Goal: Information Seeking & Learning: Find specific fact

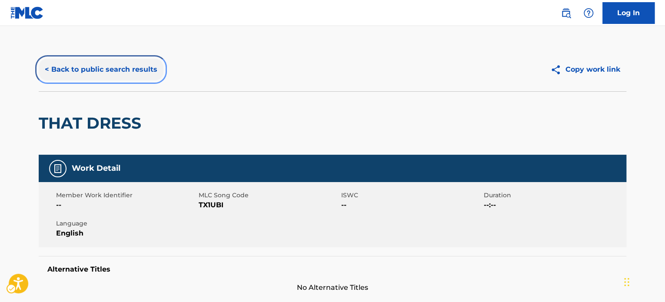
click at [111, 70] on button "< Back to public search results" at bounding box center [101, 70] width 125 height 22
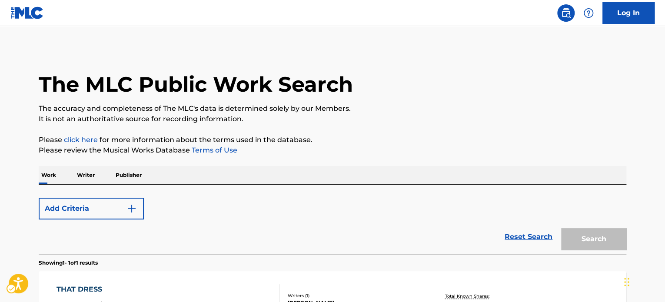
scroll to position [121, 0]
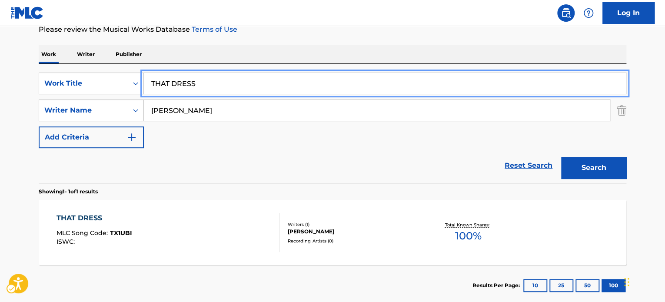
paste input "I'm Better Alone"
type input "I'm Better Alone"
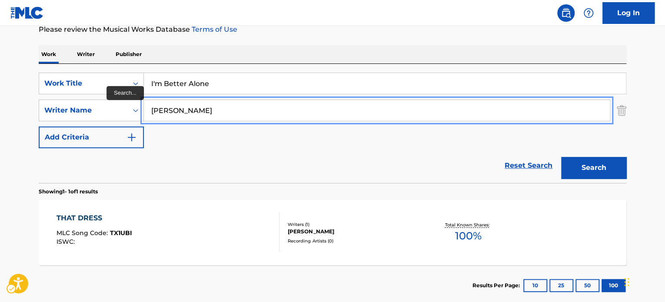
type input "[PERSON_NAME]"
click at [561, 157] on button "Search" at bounding box center [593, 168] width 65 height 22
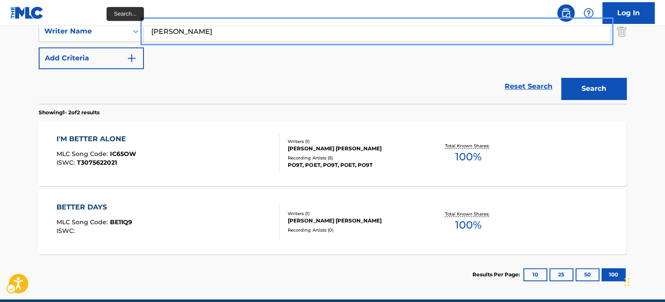
scroll to position [208, 0]
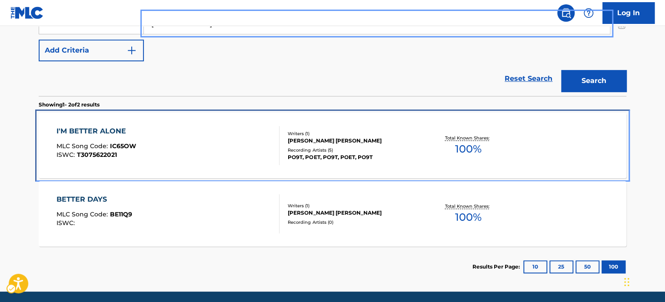
click at [283, 152] on div "Writers ( 1 ) [PERSON_NAME] [PERSON_NAME] Recording Artists ( 5 ) PO9T, POET, P…" at bounding box center [348, 145] width 139 height 31
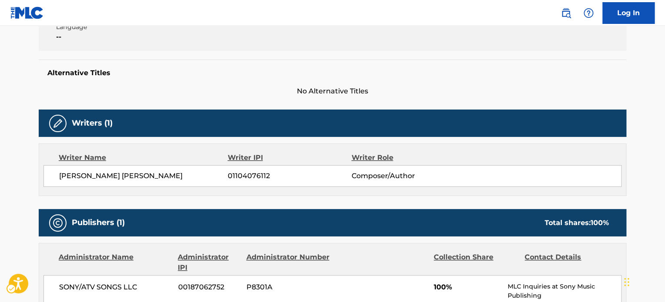
scroll to position [106, 0]
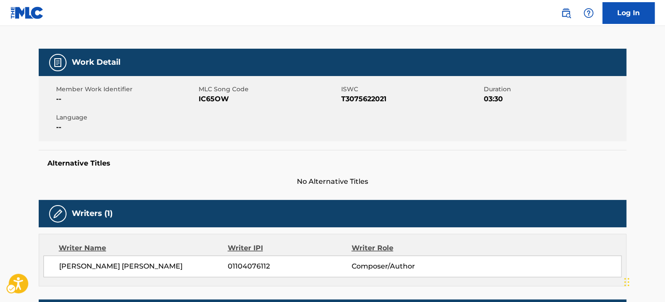
click at [381, 98] on span "ISWC - T3075622021" at bounding box center [411, 99] width 140 height 10
copy span "T3075622021"
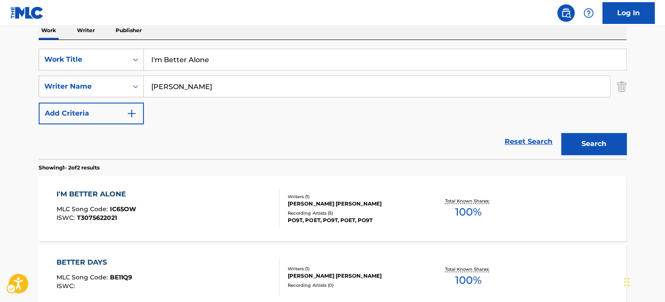
scroll to position [15, 0]
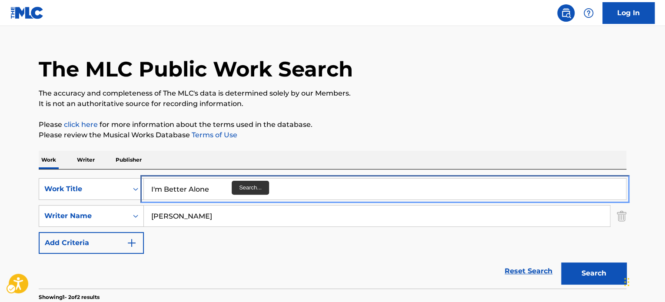
drag, startPoint x: 224, startPoint y: 197, endPoint x: 245, endPoint y: 180, distance: 26.9
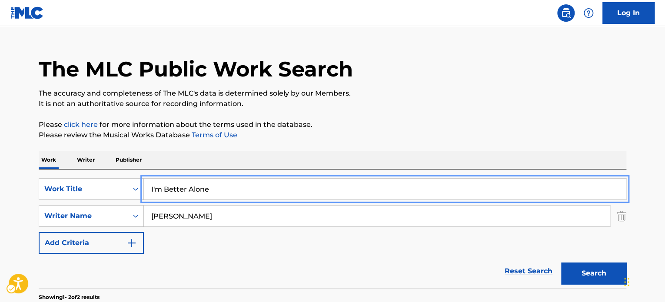
paste input "Main St."
type input "Main St."
click at [364, 133] on p "Please review the Musical Works Database Terms of Use | New Window" at bounding box center [332, 135] width 587 height 10
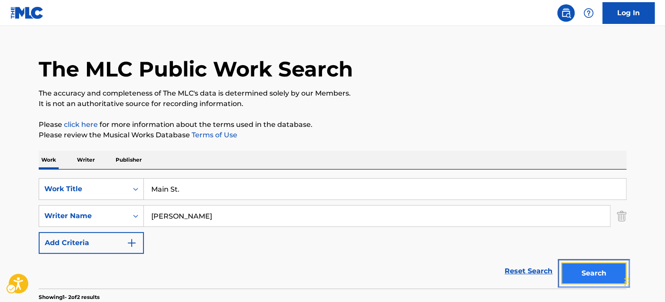
click at [583, 271] on button "Search" at bounding box center [593, 273] width 65 height 22
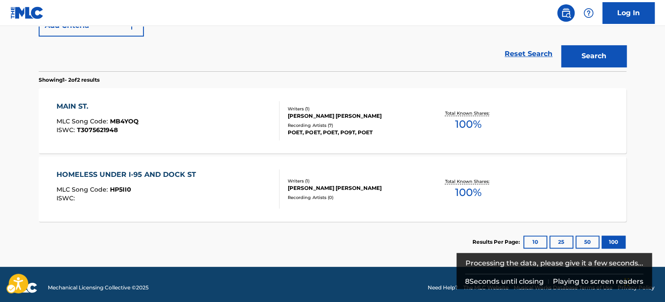
scroll to position [192, 0]
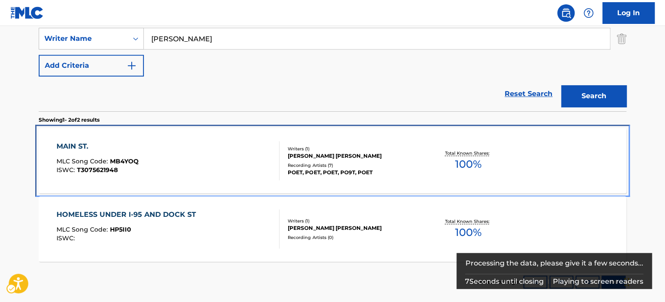
click at [250, 164] on div "MAIN ST. MLC Song Code : MB4YOQ ISWC : T3075621948" at bounding box center [167, 160] width 223 height 39
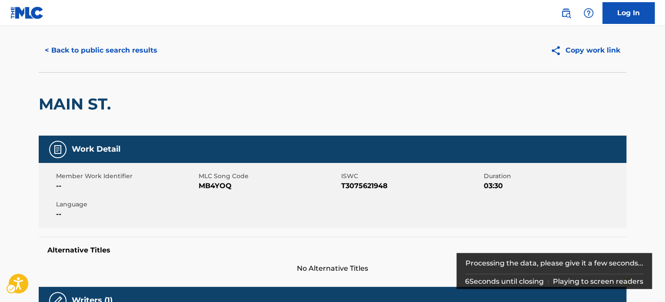
scroll to position [43, 0]
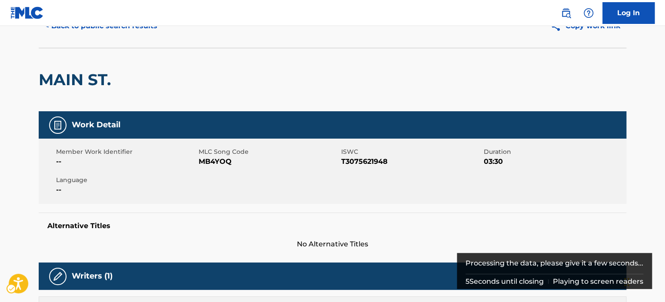
click at [352, 162] on span "ISWC - T3075621948" at bounding box center [411, 161] width 140 height 10
copy span "T3075621948"
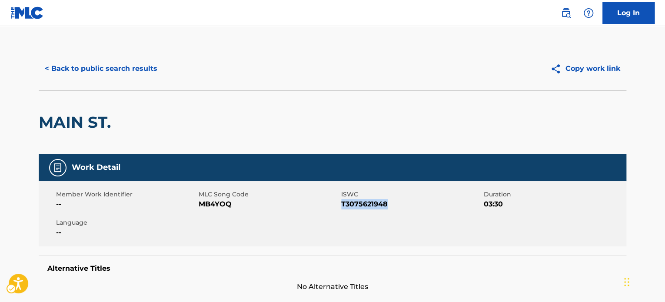
scroll to position [0, 0]
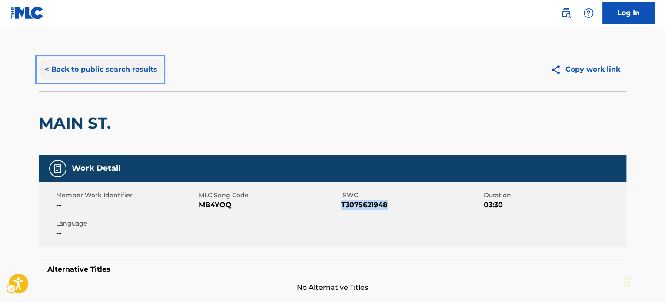
click at [113, 76] on button "< Back to public search results" at bounding box center [101, 70] width 125 height 22
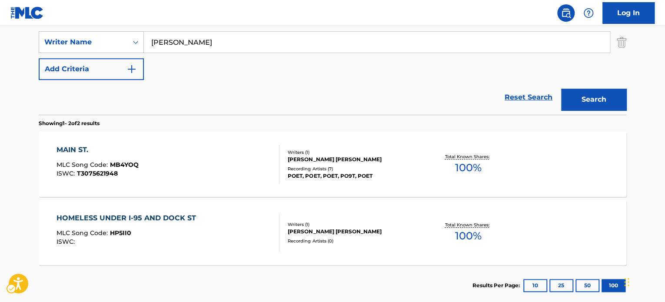
scroll to position [15, 0]
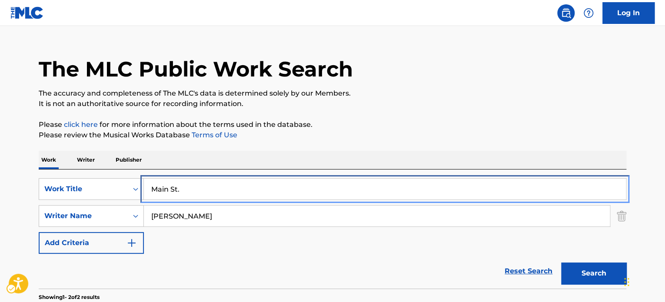
paste input "Grown Up"
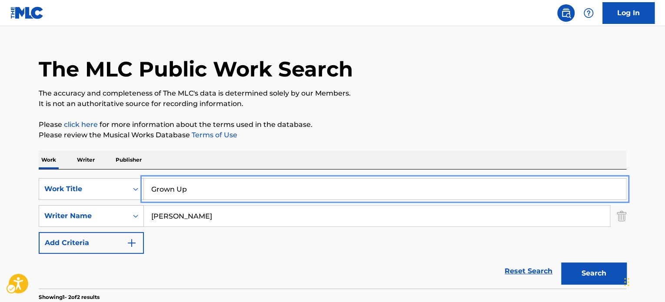
type input "Grown Up"
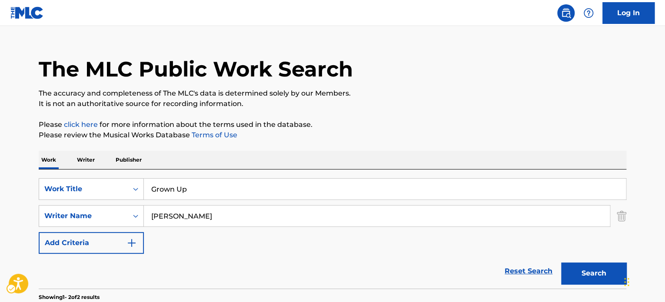
click at [520, 117] on div "The MLC Public Work Search The accuracy and completeness of The MLC's data is d…" at bounding box center [332, 256] width 608 height 447
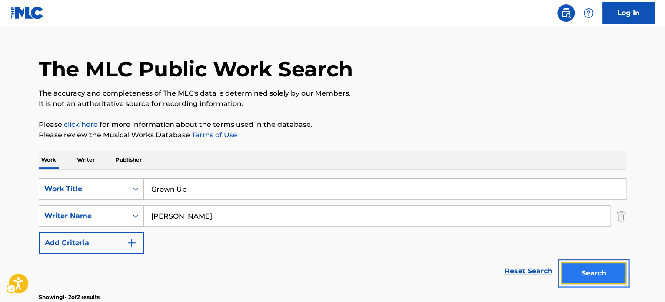
click at [587, 278] on button "Search" at bounding box center [593, 273] width 65 height 22
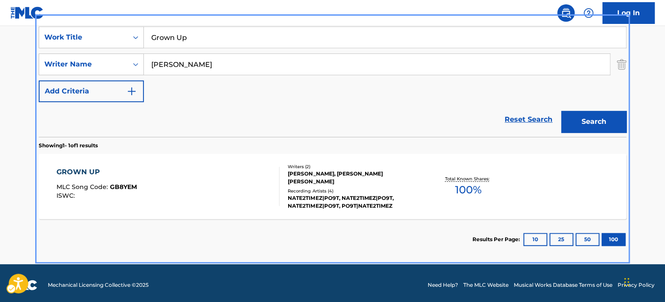
scroll to position [168, 0]
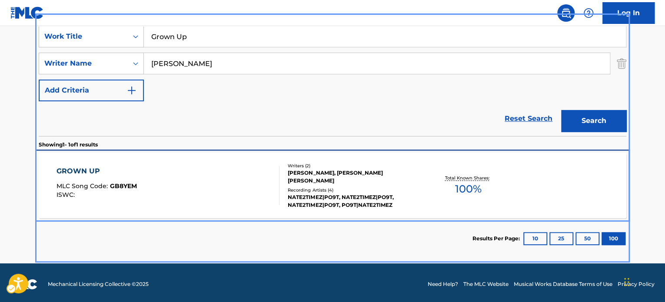
click at [198, 177] on div "GROWN UP MLC Song Code : GB8YEM ISWC :" at bounding box center [167, 185] width 223 height 39
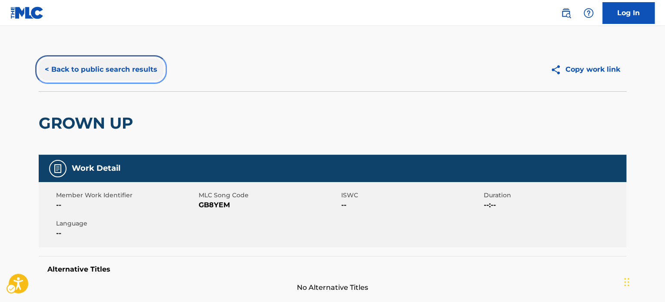
drag, startPoint x: 103, startPoint y: 73, endPoint x: 136, endPoint y: 3, distance: 77.3
click at [103, 73] on button "< Back to public search results" at bounding box center [101, 70] width 125 height 22
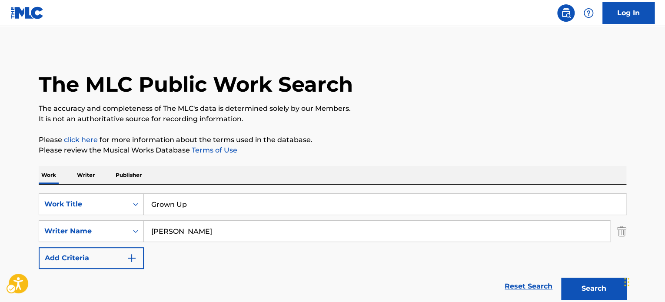
scroll to position [121, 0]
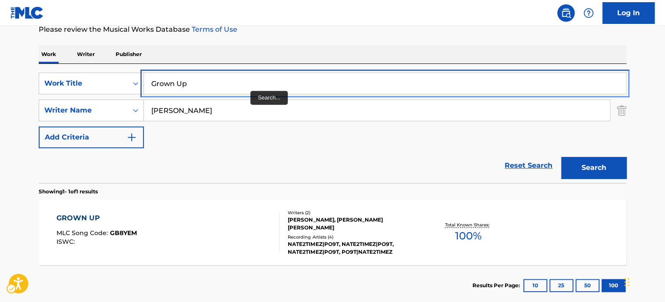
paste input "Fix Myself"
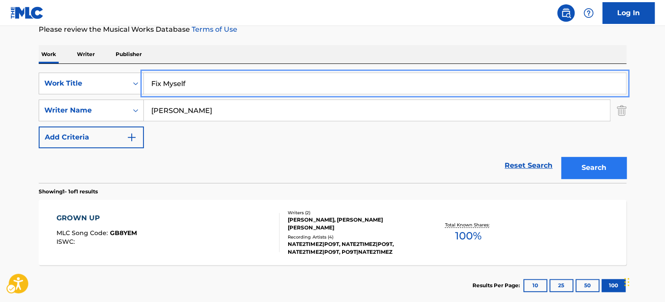
type input "Fix Myself"
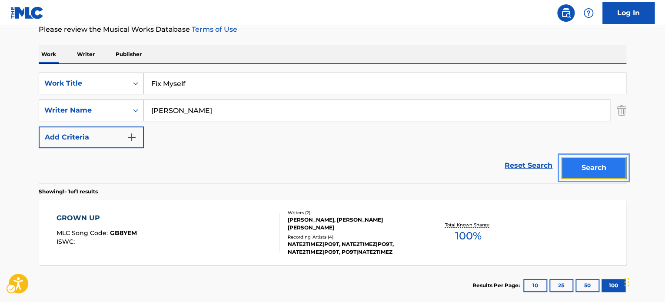
click at [594, 174] on button "Search" at bounding box center [593, 168] width 65 height 22
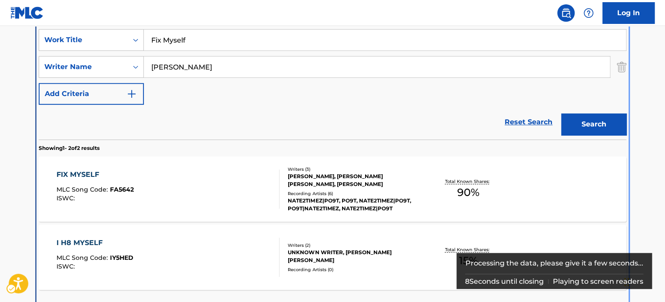
scroll to position [184, 0]
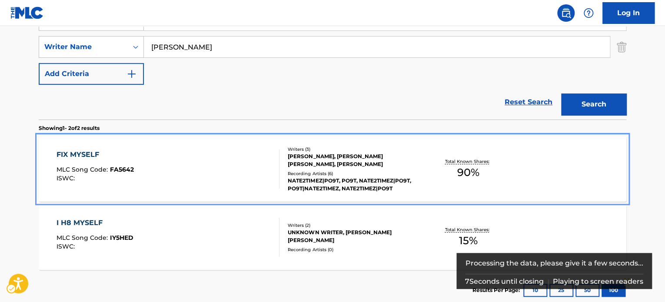
click at [406, 165] on div "[PERSON_NAME], [PERSON_NAME] [PERSON_NAME], [PERSON_NAME]" at bounding box center [353, 160] width 131 height 16
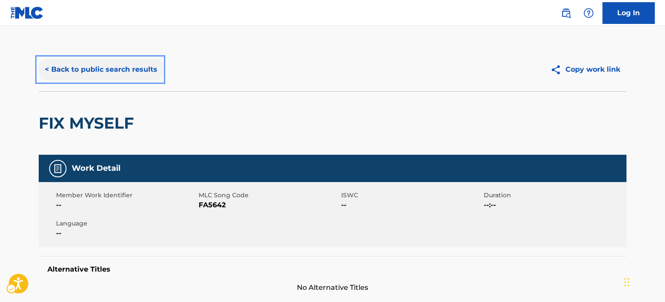
click at [103, 76] on button "< Back to public search results" at bounding box center [101, 70] width 125 height 22
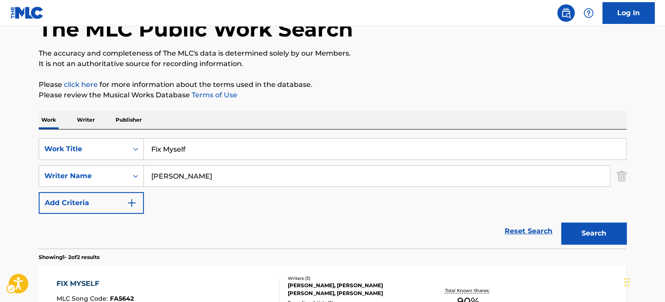
scroll to position [54, 0]
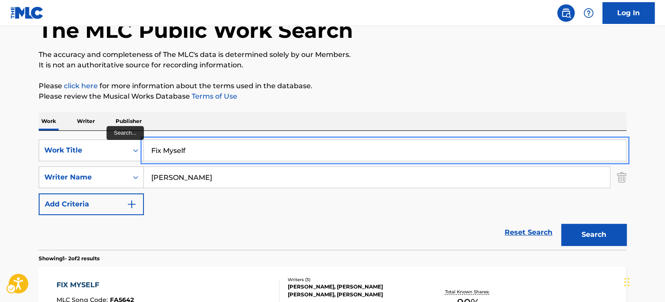
paste input "Death Bed"
type input "Death Bed"
drag, startPoint x: 421, startPoint y: 84, endPoint x: 497, endPoint y: 175, distance: 119.0
click at [422, 84] on p "Please click here for more information about the terms used in the database." at bounding box center [332, 86] width 587 height 10
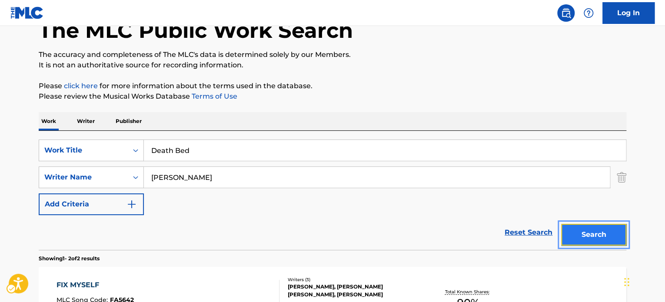
click at [579, 227] on button "Search" at bounding box center [593, 235] width 65 height 22
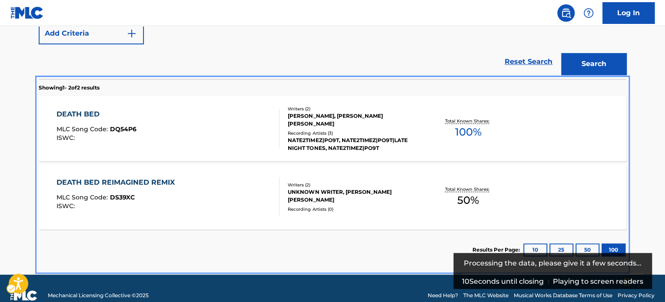
scroll to position [228, 0]
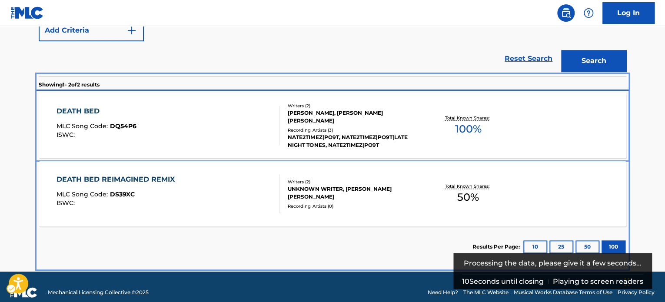
click at [407, 118] on div "[PERSON_NAME], [PERSON_NAME] [PERSON_NAME]" at bounding box center [353, 117] width 131 height 16
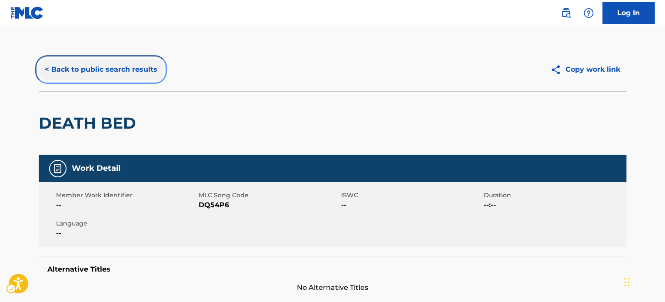
click at [79, 60] on button "< Back to public search results" at bounding box center [101, 70] width 125 height 22
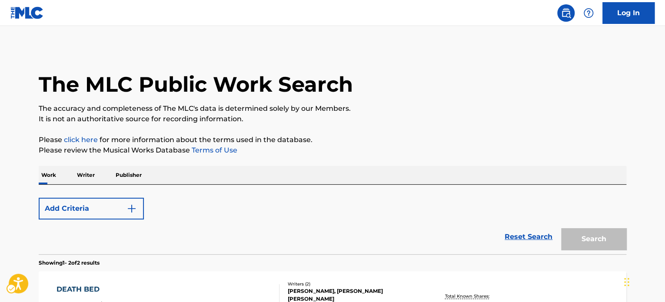
scroll to position [189, 0]
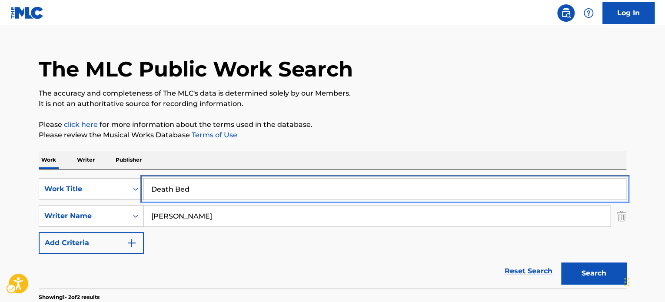
paste input "I Wrote This For My Dog -Rai. Remix"
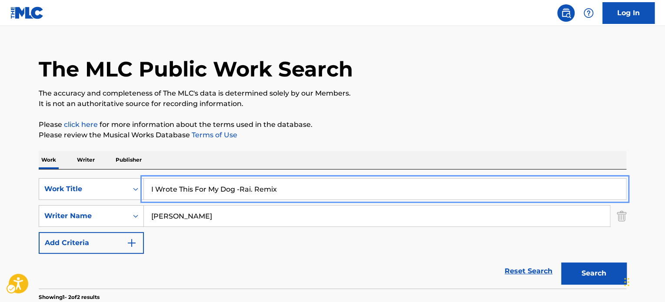
type input "I Wrote This For My Dog -Rai. Remix"
drag, startPoint x: 342, startPoint y: 142, endPoint x: 354, endPoint y: 145, distance: 12.1
click at [343, 142] on div "The MLC Public Work Search The accuracy and completeness of The MLC's data is d…" at bounding box center [332, 256] width 608 height 447
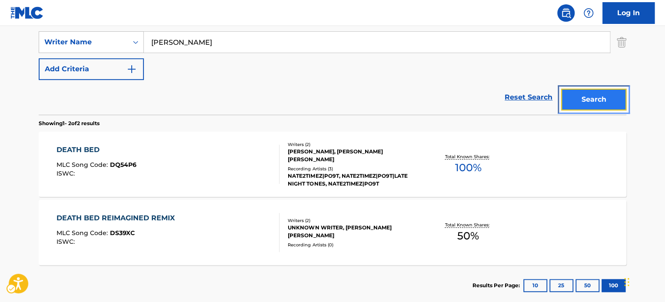
click at [574, 93] on button "Search" at bounding box center [593, 100] width 65 height 22
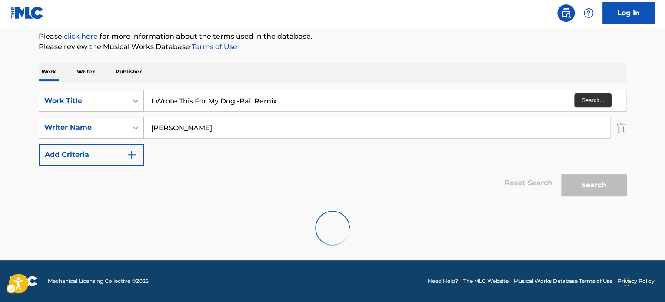
scroll to position [103, 0]
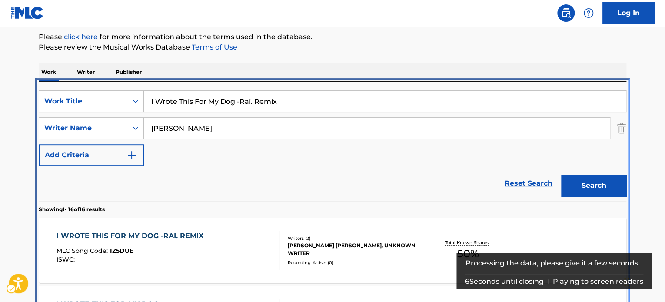
click at [276, 166] on div "Reset Search Search" at bounding box center [332, 183] width 587 height 35
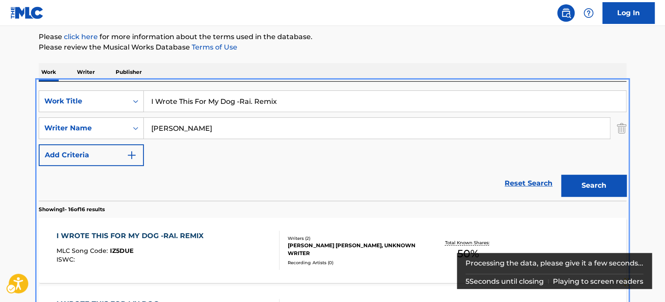
scroll to position [189, 0]
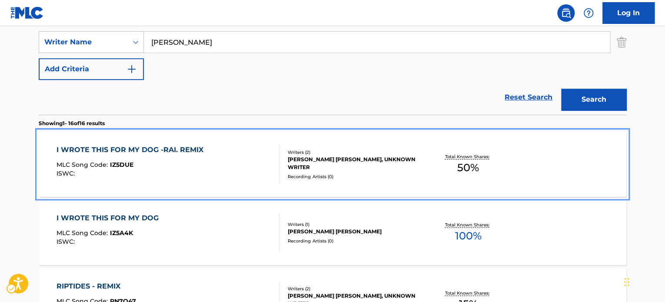
click at [278, 156] on div at bounding box center [275, 164] width 7 height 39
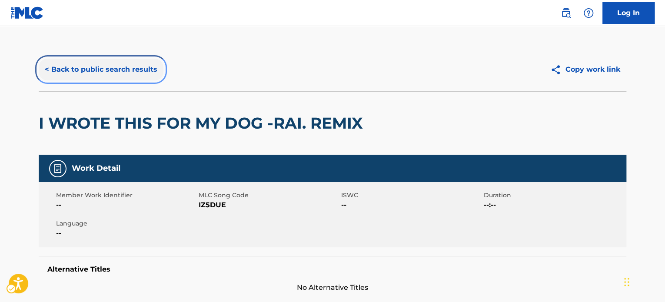
click at [111, 70] on button "< Back to public search results" at bounding box center [101, 70] width 125 height 22
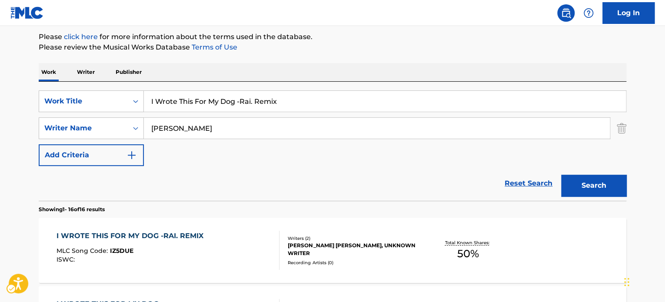
scroll to position [102, 0]
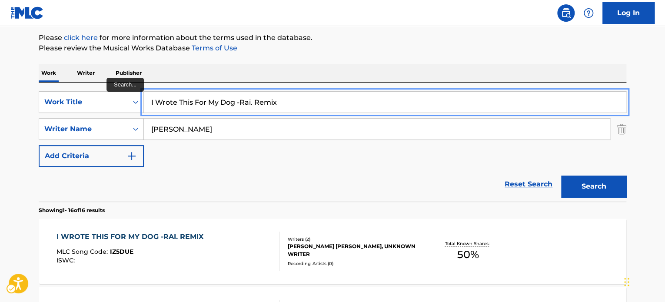
paste input "U + I"
type input "U + I"
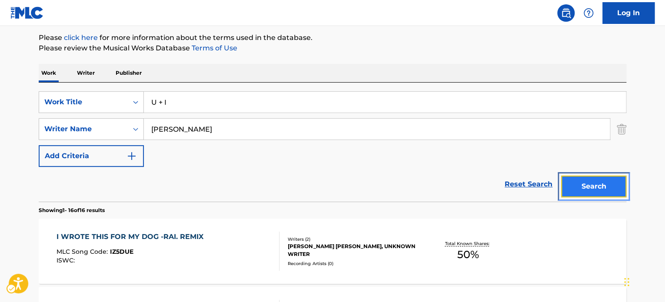
click at [589, 177] on button "Search" at bounding box center [593, 187] width 65 height 22
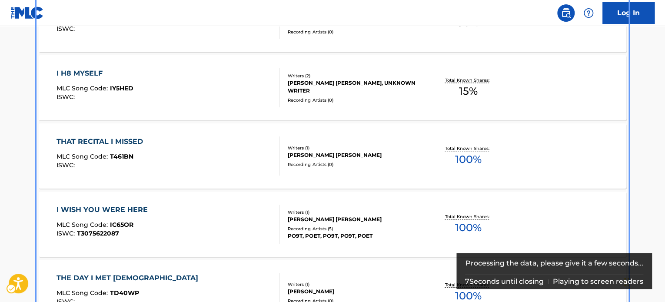
scroll to position [179, 0]
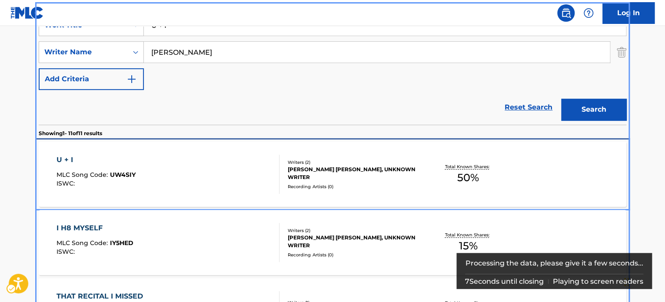
click at [351, 166] on div "Writers ( 2 )" at bounding box center [353, 162] width 131 height 7
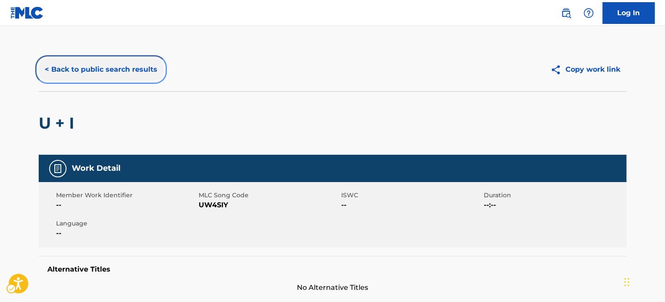
click at [102, 61] on button "< Back to public search results" at bounding box center [101, 70] width 125 height 22
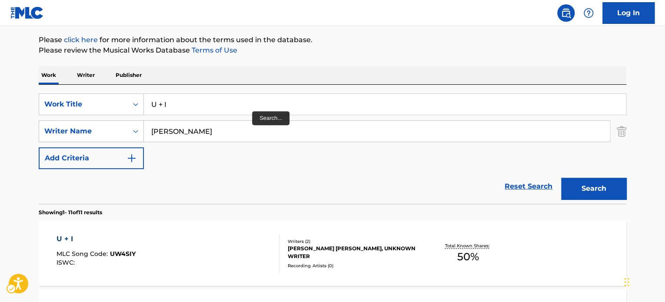
scroll to position [86, 0]
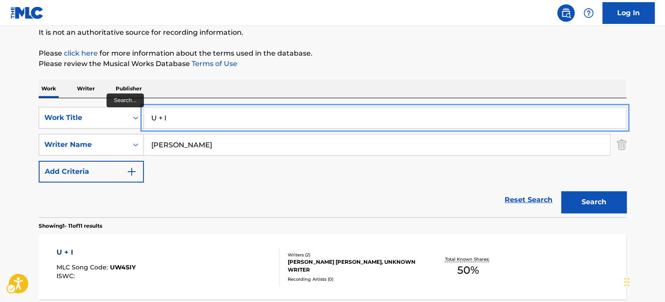
paste input "Death Bed Reimagined Remix"
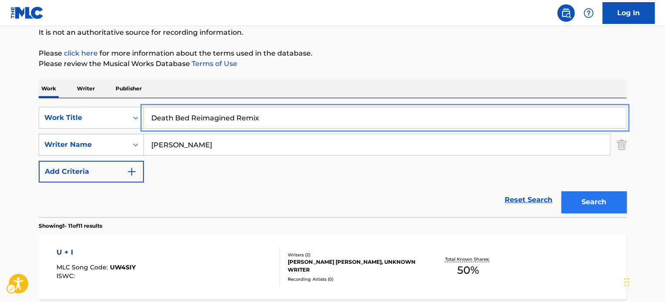
type input "Death Bed Reimagined Remix"
click at [601, 194] on button "Search" at bounding box center [593, 202] width 65 height 22
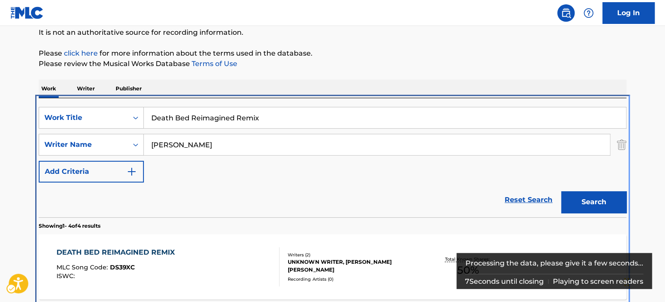
scroll to position [184, 0]
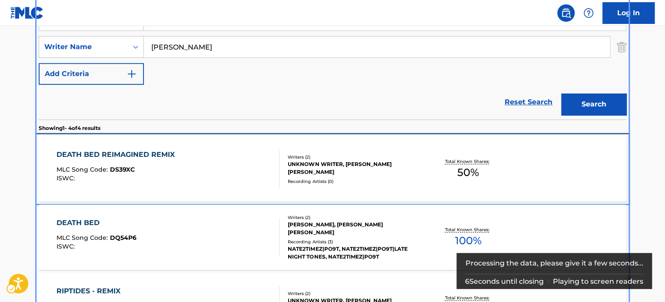
click at [289, 157] on div "Writers ( 2 )" at bounding box center [353, 157] width 131 height 7
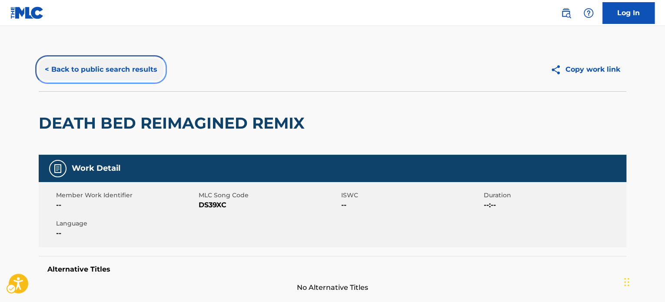
click at [92, 67] on button "< Back to public search results" at bounding box center [101, 70] width 125 height 22
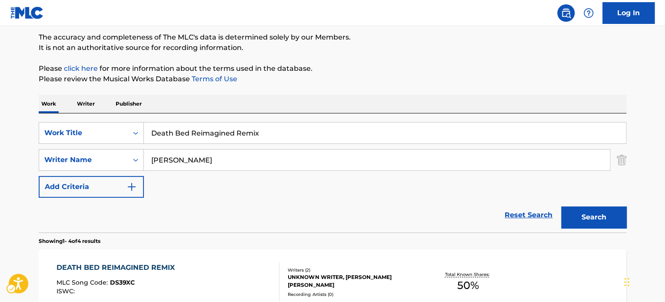
scroll to position [54, 0]
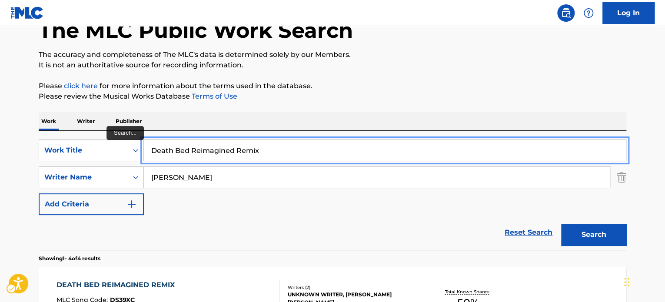
click at [252, 142] on input "Death Bed Reimagined Remix" at bounding box center [385, 150] width 482 height 21
click at [561, 224] on button "Search" at bounding box center [593, 235] width 65 height 22
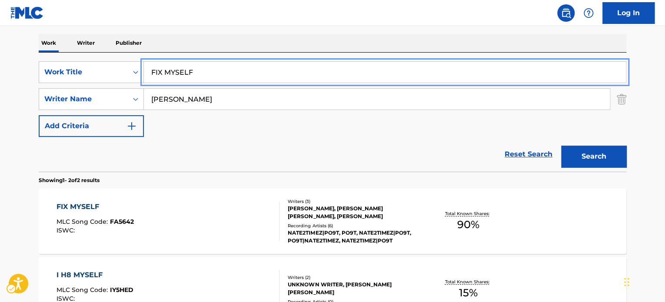
scroll to position [141, 0]
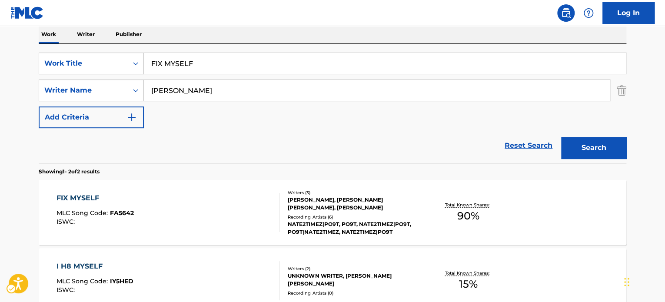
click at [223, 149] on div "Reset Search Search" at bounding box center [332, 145] width 587 height 35
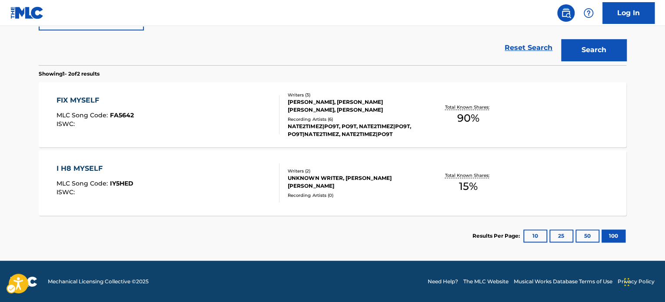
scroll to position [21, 0]
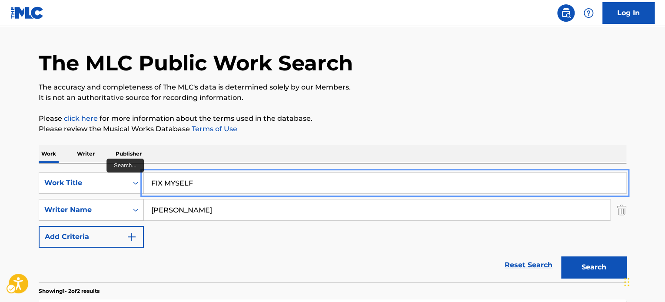
click at [246, 182] on input "FIX MYSELF" at bounding box center [385, 182] width 482 height 21
type input "GIVING TREE"
click at [561, 256] on button "Search" at bounding box center [593, 267] width 65 height 22
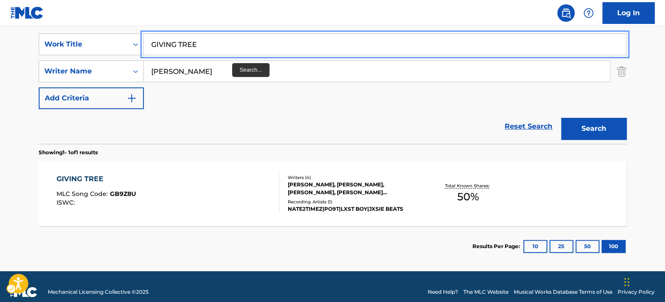
scroll to position [170, 0]
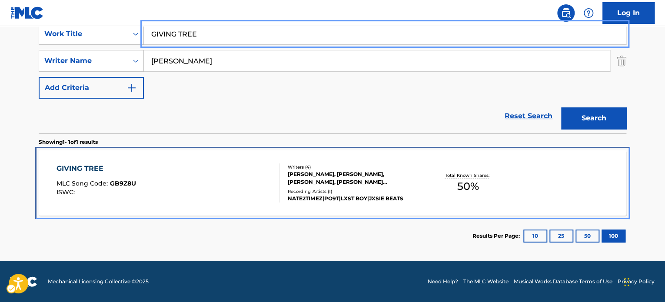
click at [242, 176] on div "GIVING TREE MLC Song Code : GB9Z8U ISWC :" at bounding box center [167, 182] width 223 height 39
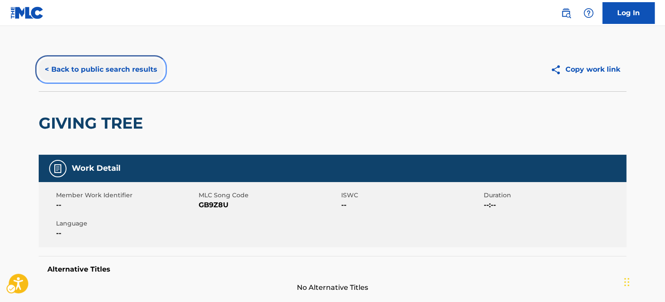
click at [111, 72] on button "< Back to public search results" at bounding box center [101, 70] width 125 height 22
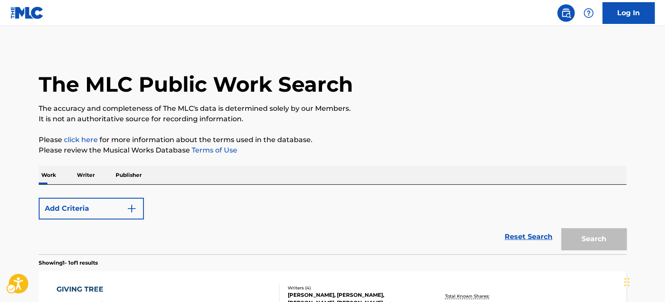
scroll to position [121, 0]
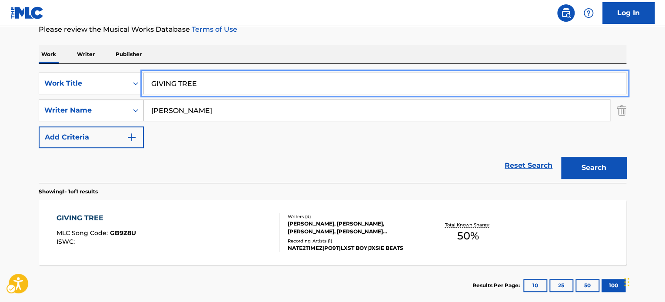
paste input "OVERSLEPT"
type input "OVERSLEPT"
click at [593, 170] on button "Search" at bounding box center [593, 168] width 65 height 22
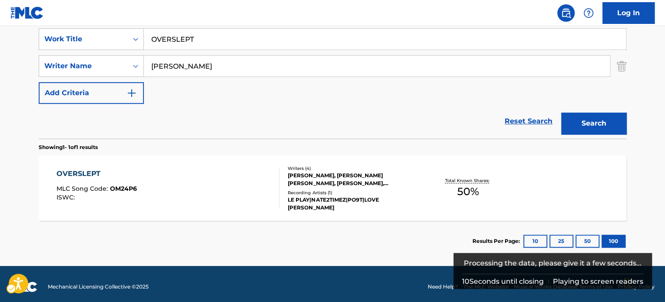
scroll to position [170, 0]
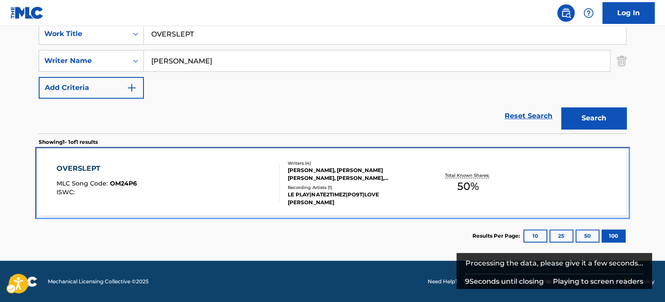
click at [251, 167] on div "OVERSLEPT MLC Song Code : OM24P6 ISWC :" at bounding box center [167, 182] width 223 height 39
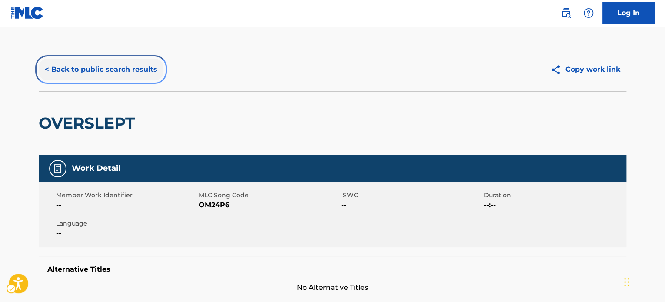
click at [97, 65] on button "< Back to public search results" at bounding box center [101, 70] width 125 height 22
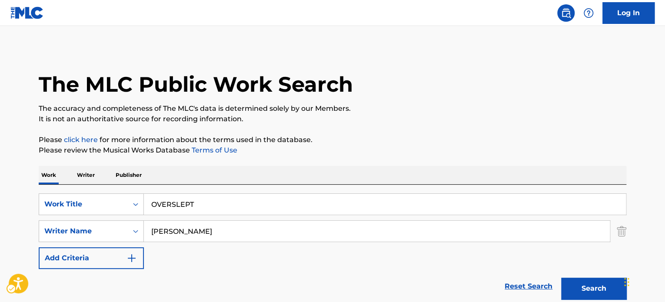
scroll to position [121, 0]
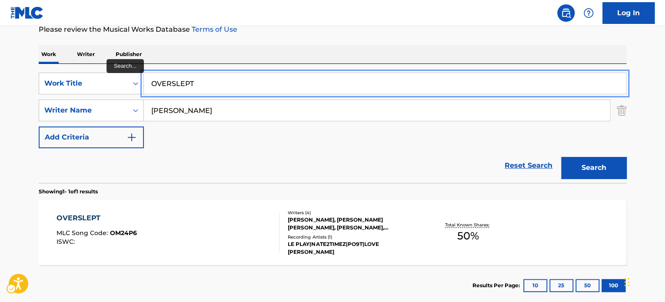
drag, startPoint x: 214, startPoint y: 73, endPoint x: 226, endPoint y: 68, distance: 12.5
paste input "I Wish You Were Here"
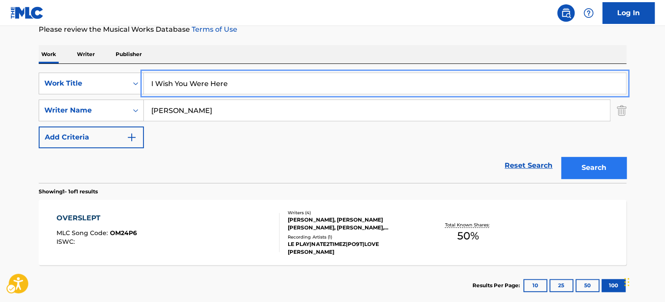
type input "I Wish You Were Here"
click at [612, 168] on button "Search" at bounding box center [593, 168] width 65 height 22
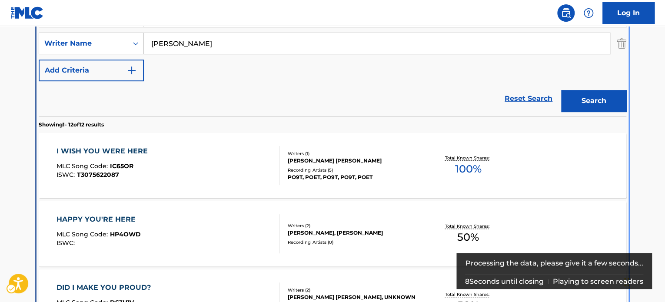
scroll to position [251, 0]
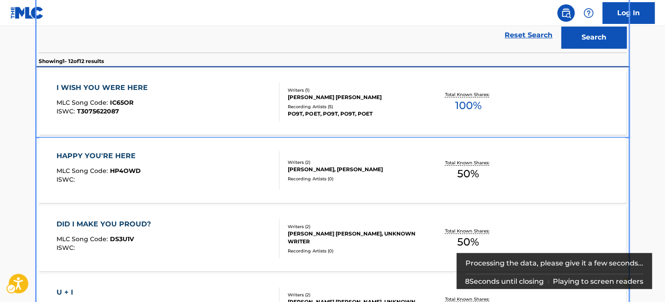
click at [208, 97] on div "I WISH YOU WERE HERE MLC Song Code : IC65OR ISWC : T3075622087" at bounding box center [167, 102] width 223 height 39
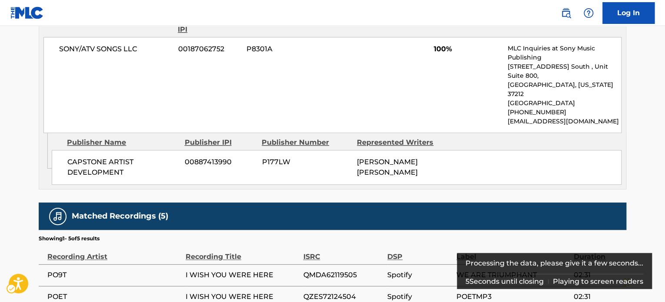
scroll to position [540, 0]
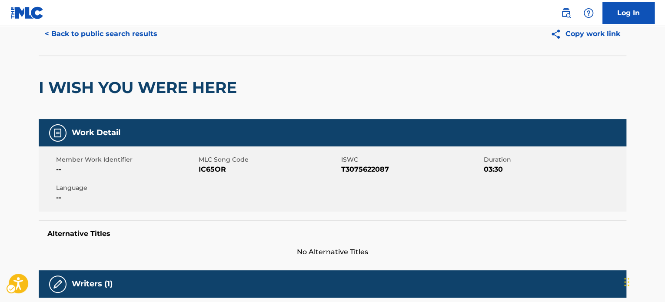
scroll to position [0, 0]
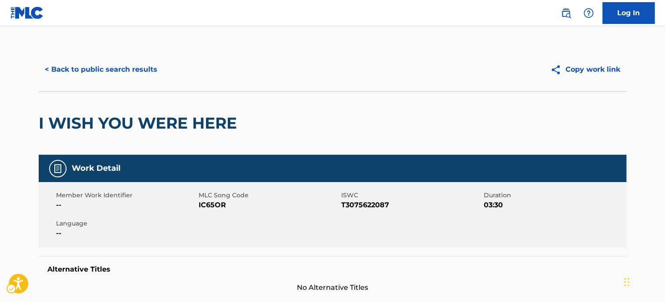
click at [52, 105] on div "I WISH YOU WERE HERE" at bounding box center [140, 123] width 202 height 63
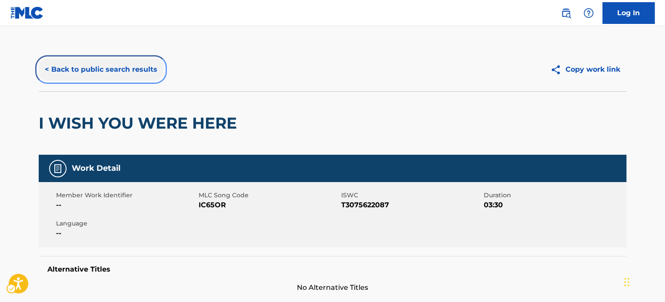
click at [76, 78] on button "< Back to public search results" at bounding box center [101, 70] width 125 height 22
